Goal: Task Accomplishment & Management: Complete application form

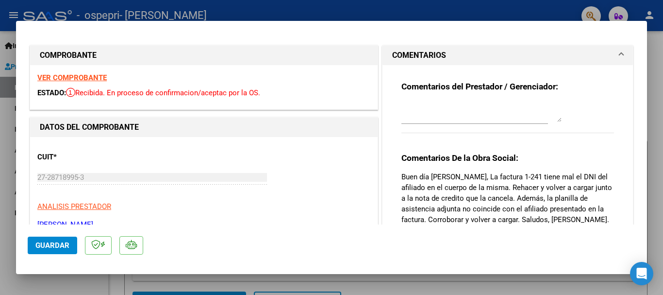
click at [654, 96] on div at bounding box center [331, 147] width 663 height 295
type input "$ 0,00"
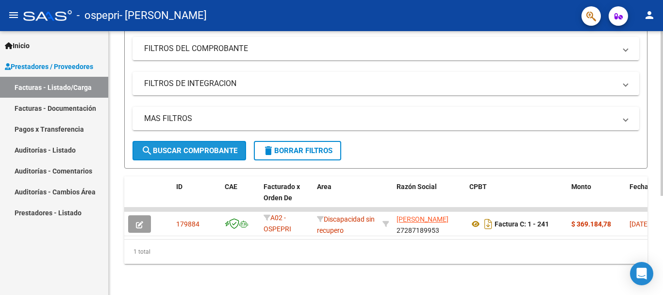
click at [172, 146] on span "search Buscar Comprobante" at bounding box center [189, 150] width 96 height 9
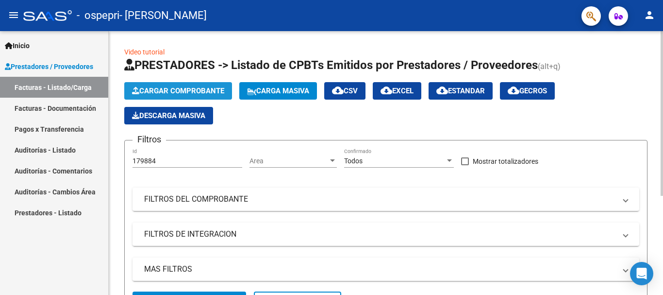
click at [198, 89] on span "Cargar Comprobante" at bounding box center [178, 90] width 92 height 9
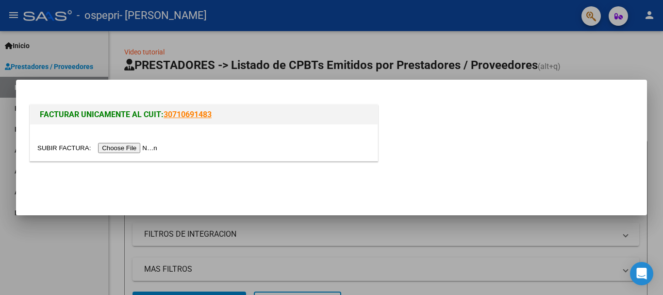
click at [590, 58] on div at bounding box center [331, 147] width 663 height 295
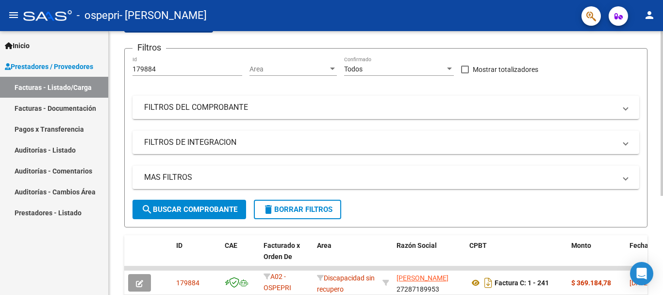
scroll to position [97, 0]
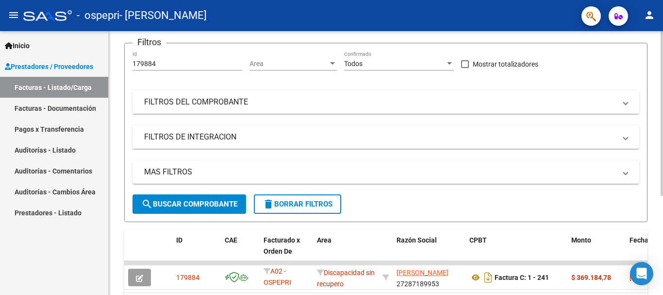
click at [227, 107] on mat-panel-title "FILTROS DEL COMPROBANTE" at bounding box center [380, 102] width 472 height 11
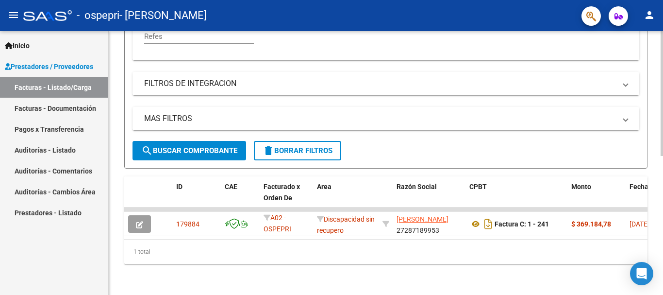
scroll to position [294, 0]
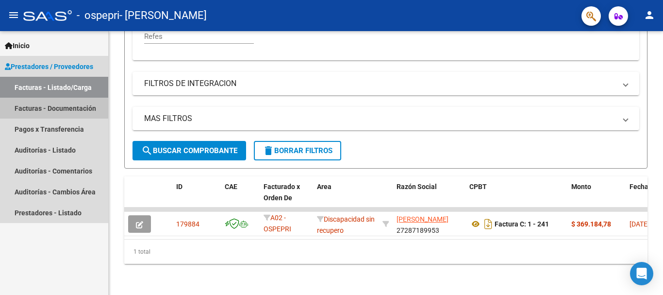
click at [73, 107] on link "Facturas - Documentación" at bounding box center [54, 108] width 108 height 21
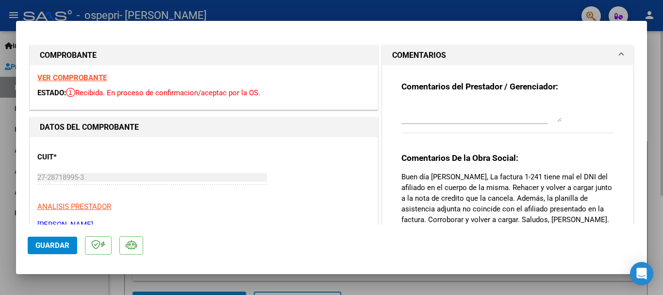
click at [539, 6] on div at bounding box center [331, 147] width 663 height 295
type input "$ 0,00"
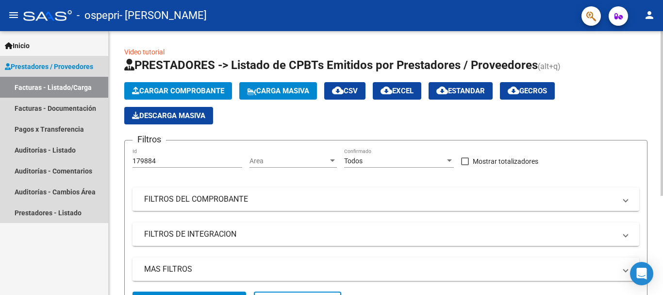
click at [67, 69] on span "Prestadores / Proveedores" at bounding box center [49, 66] width 88 height 11
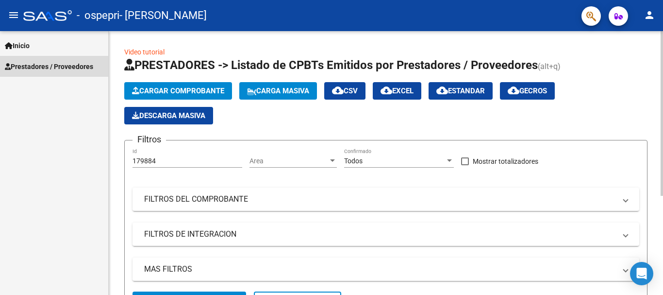
click at [67, 69] on span "Prestadores / Proveedores" at bounding box center [49, 66] width 88 height 11
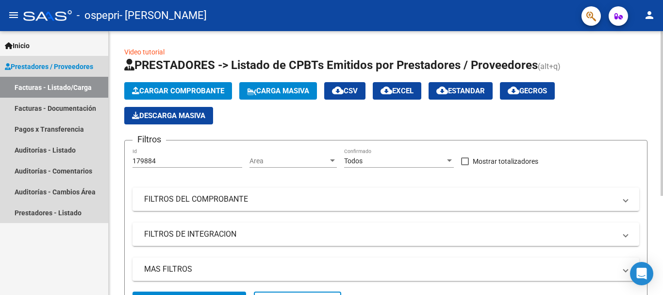
click at [62, 85] on link "Facturas - Listado/Carga" at bounding box center [54, 87] width 108 height 21
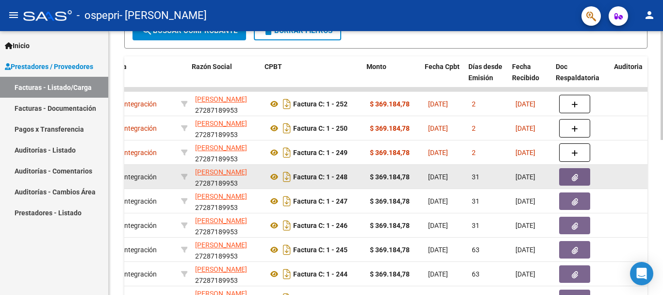
scroll to position [0, 205]
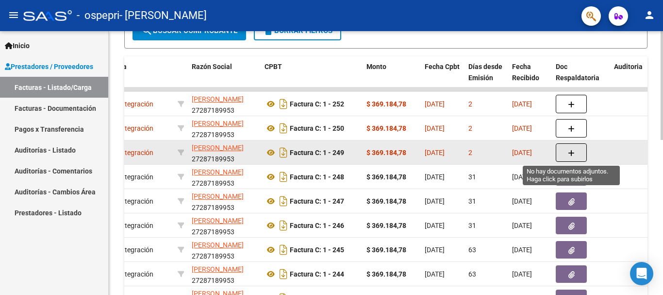
click at [564, 149] on button "button" at bounding box center [571, 152] width 31 height 18
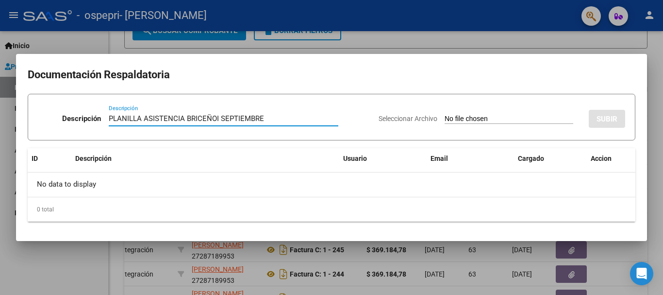
type input "PLANILLA ASISTENCIA BRICEÑOI SEPTIEMBRE"
click at [449, 115] on input "Seleccionar Archivo" at bounding box center [508, 119] width 129 height 9
type input "C:\fakepath\[PERSON_NAME] SEPTIEMBRE.pdf"
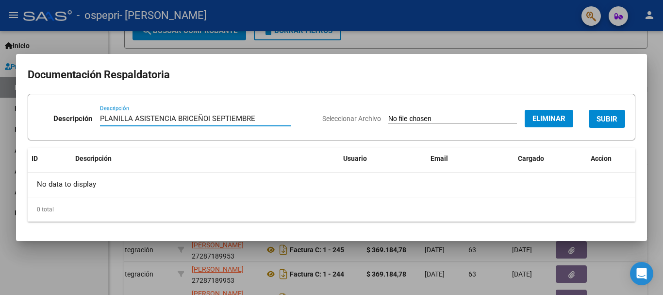
click at [207, 118] on input "PLANILLA ASISTENCIA BRICEÑOI SEPTIEMBRE" at bounding box center [195, 118] width 191 height 9
type input "PLANILLA ASISTENCIA [PERSON_NAME] SEPTIEMBRE"
click at [604, 117] on span "SUBIR" at bounding box center [606, 119] width 21 height 9
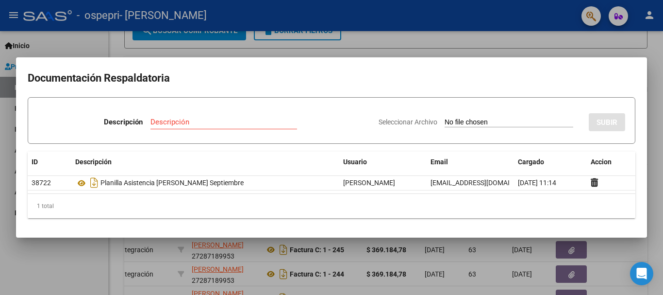
click at [428, 49] on div at bounding box center [331, 147] width 663 height 295
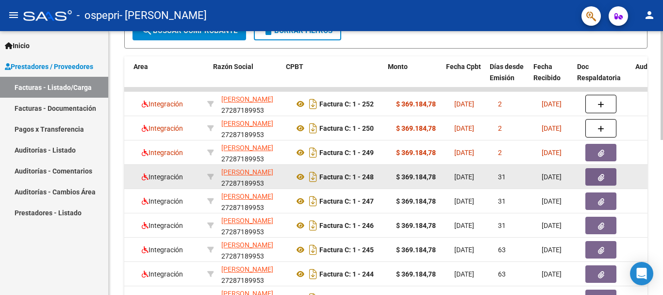
scroll to position [0, 183]
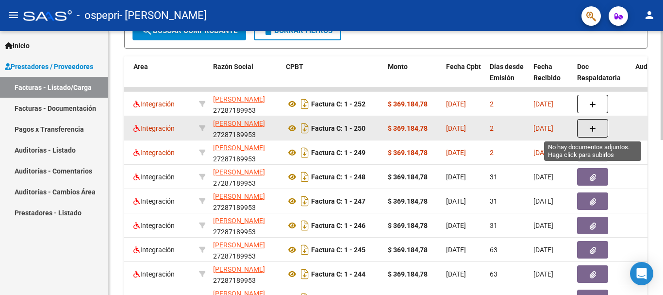
click at [594, 129] on icon "button" at bounding box center [592, 128] width 7 height 7
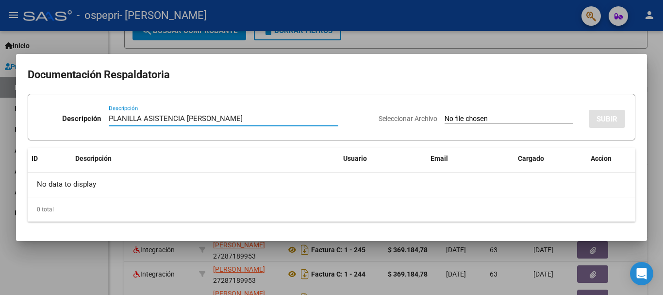
type input "PLANILLA ASISTENCIA [PERSON_NAME]"
click at [440, 111] on div "Seleccionar Archivo SUBIR" at bounding box center [501, 117] width 246 height 30
click at [406, 116] on span "Seleccionar Archivo" at bounding box center [407, 119] width 59 height 8
click at [444, 116] on input "Seleccionar Archivo" at bounding box center [508, 119] width 129 height 9
type input "C:\fakepath\[PERSON_NAME] SEPTIEMBRE.pdf"
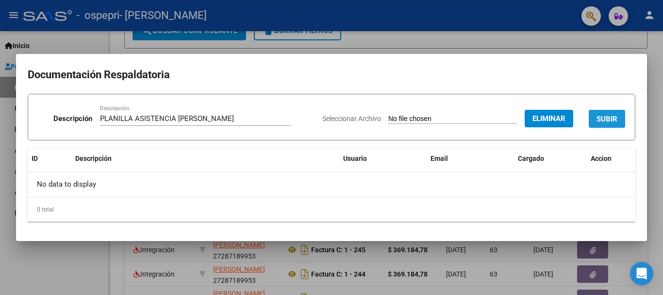
click at [598, 119] on span "SUBIR" at bounding box center [606, 119] width 21 height 9
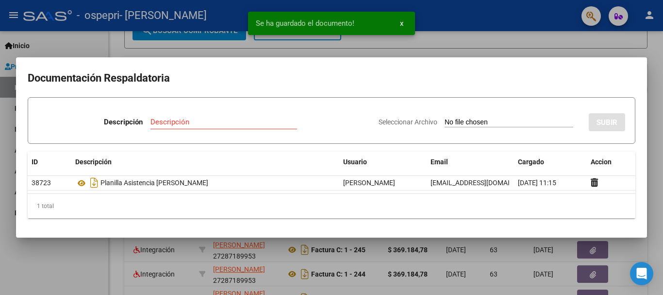
click at [573, 40] on div at bounding box center [331, 147] width 663 height 295
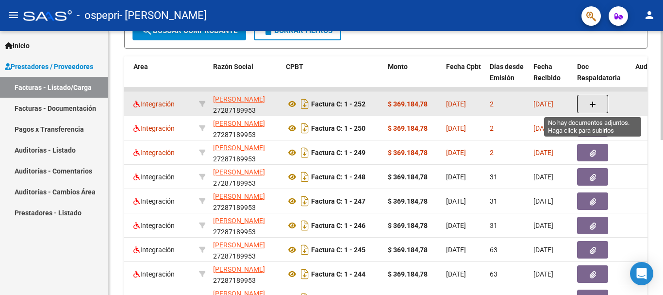
click at [584, 95] on button "button" at bounding box center [592, 104] width 31 height 18
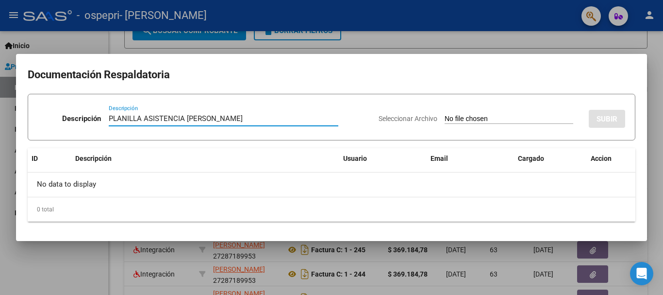
click at [222, 115] on input "PLANILLA ASISTENCIA [PERSON_NAME]" at bounding box center [223, 118] width 229 height 9
type input "PLANILLA ASISTENCIA [PERSON_NAME] SEPTIEMBRE"
click at [397, 113] on div "Seleccionar Archivo SUBIR" at bounding box center [501, 117] width 246 height 30
click at [444, 116] on input "Seleccionar Archivo" at bounding box center [508, 119] width 129 height 9
type input "C:\fakepath\[PERSON_NAME] SEPTIEMBRE.pdf"
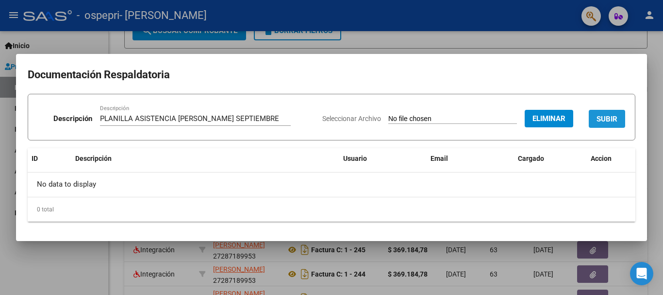
click at [608, 117] on span "SUBIR" at bounding box center [606, 119] width 21 height 9
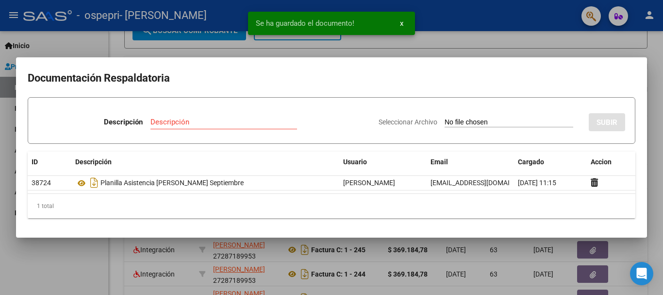
click at [660, 126] on div at bounding box center [331, 147] width 663 height 295
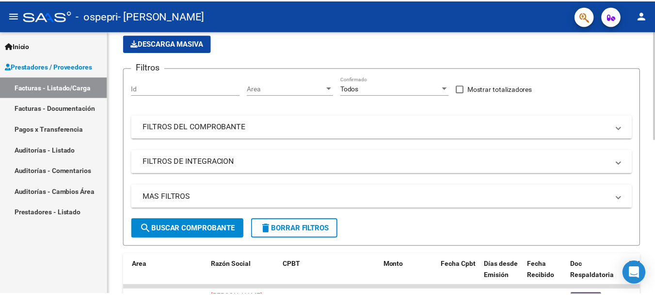
scroll to position [0, 0]
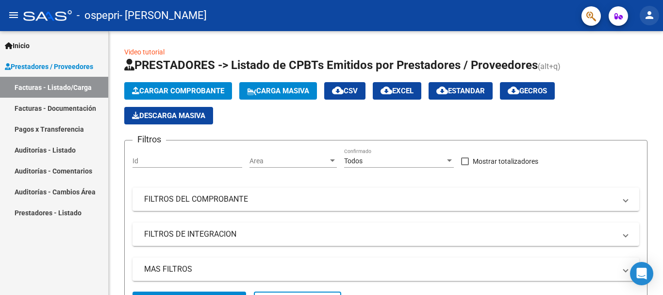
click at [653, 19] on mat-icon "person" at bounding box center [649, 15] width 12 height 12
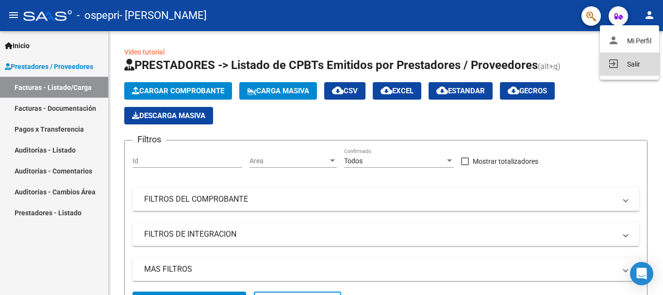
click at [638, 58] on button "exit_to_app Salir" at bounding box center [629, 63] width 59 height 23
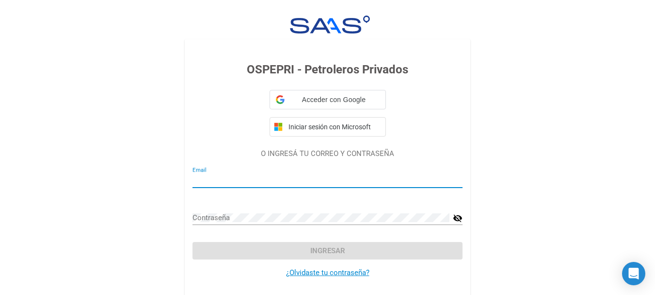
type input "[EMAIL_ADDRESS][DOMAIN_NAME]"
